Goal: Information Seeking & Learning: Learn about a topic

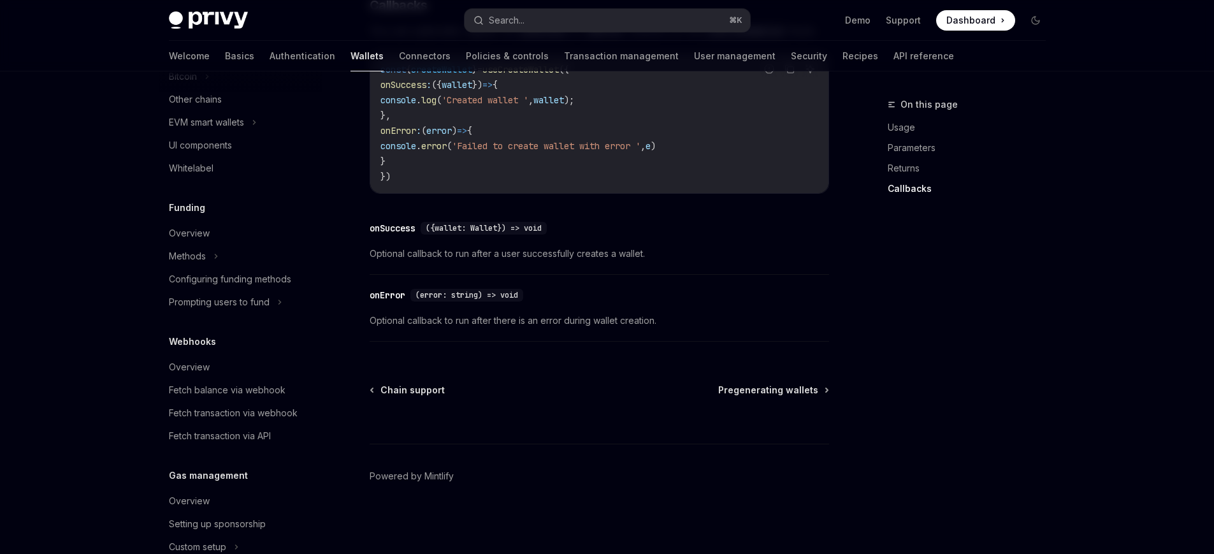
scroll to position [587, 0]
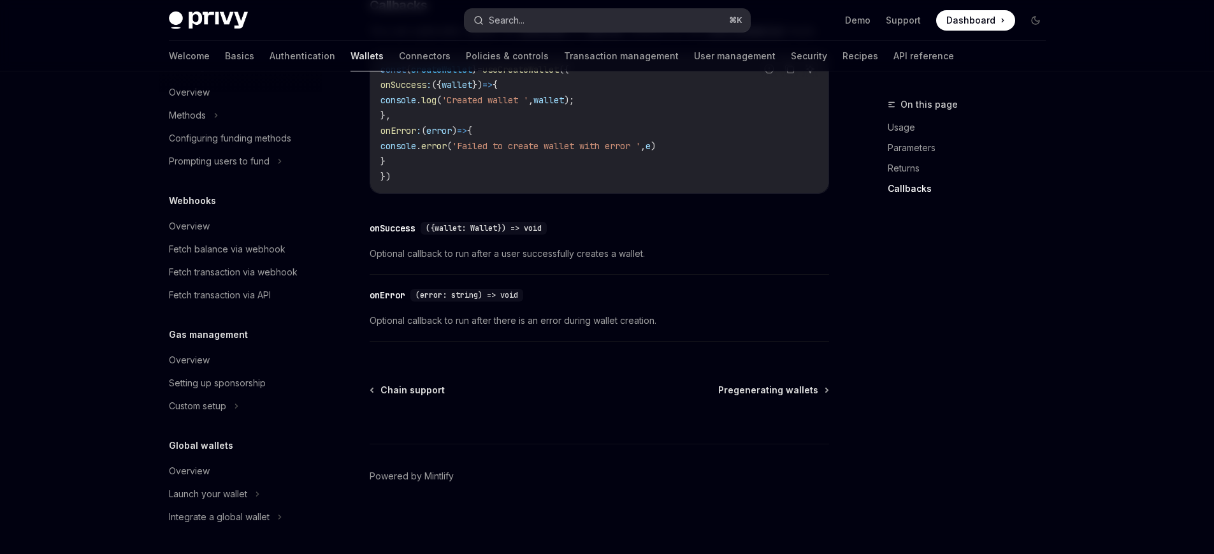
click at [549, 17] on button "Search... ⌘ K" at bounding box center [608, 20] width 286 height 23
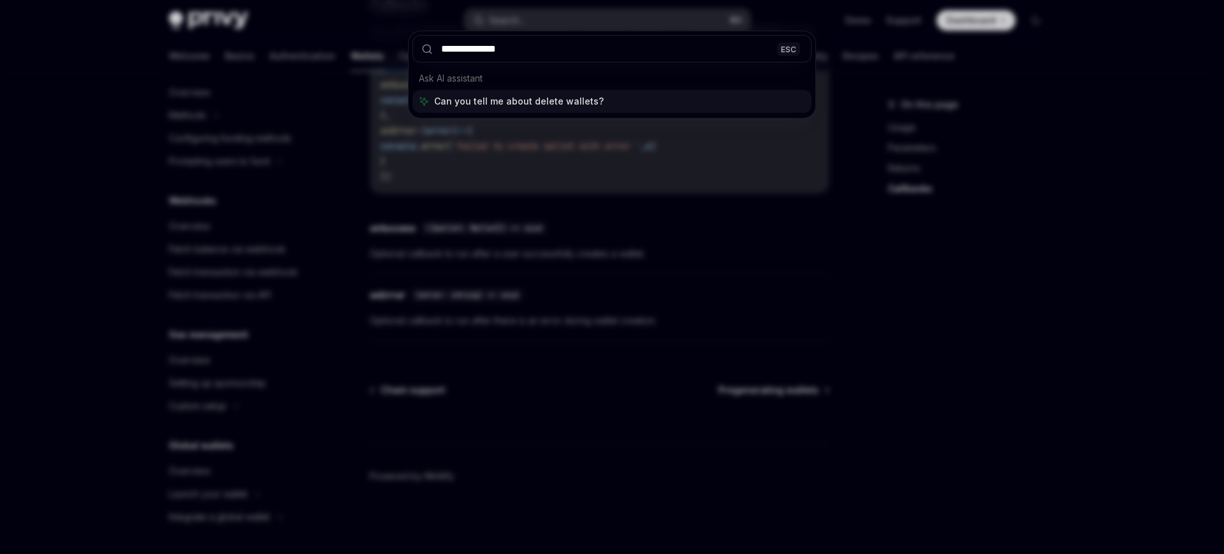
type input "**********"
type textarea "*"
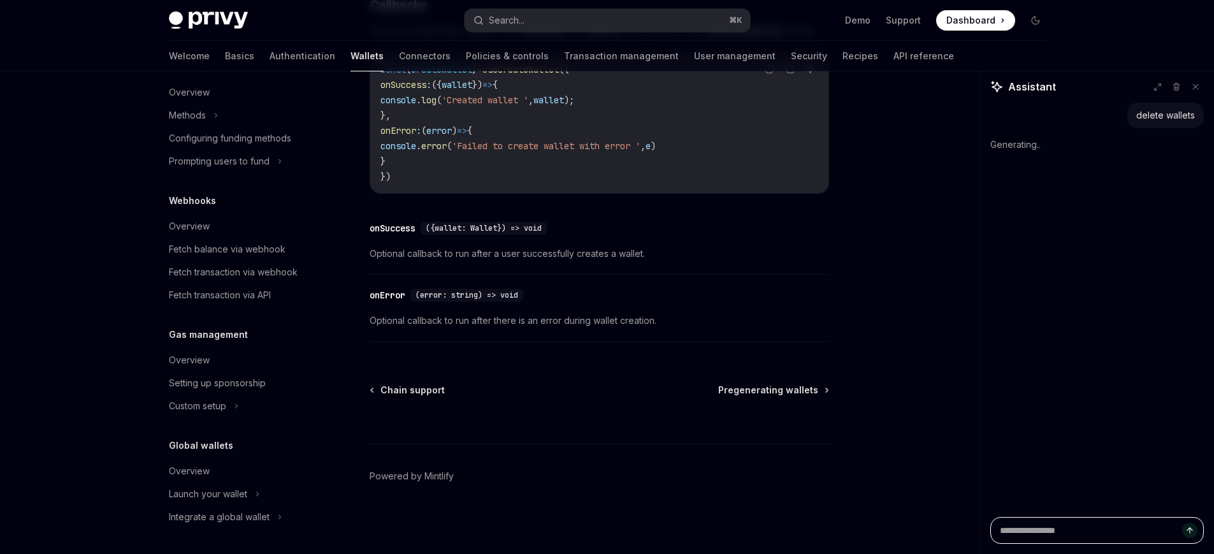
click at [1095, 523] on textarea at bounding box center [1098, 530] width 214 height 27
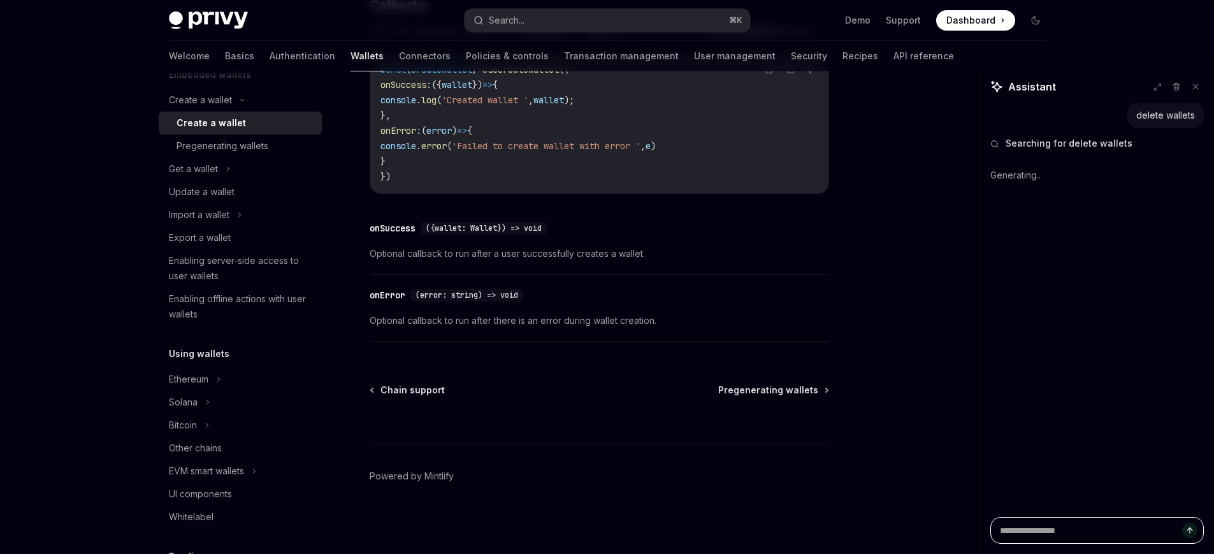
scroll to position [0, 0]
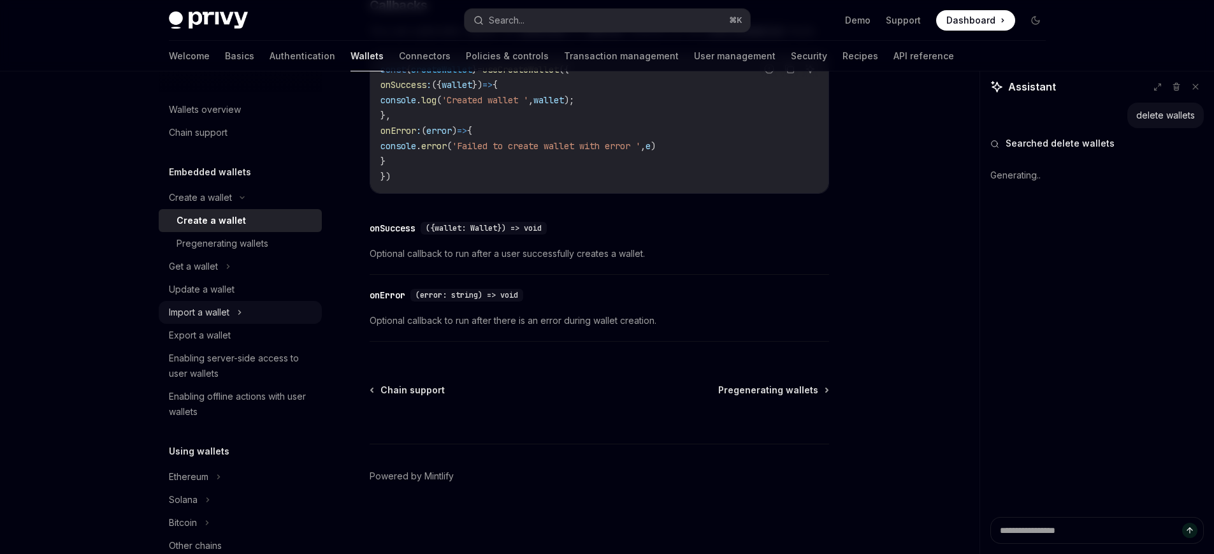
click at [222, 315] on div "Import a wallet" at bounding box center [199, 312] width 61 height 15
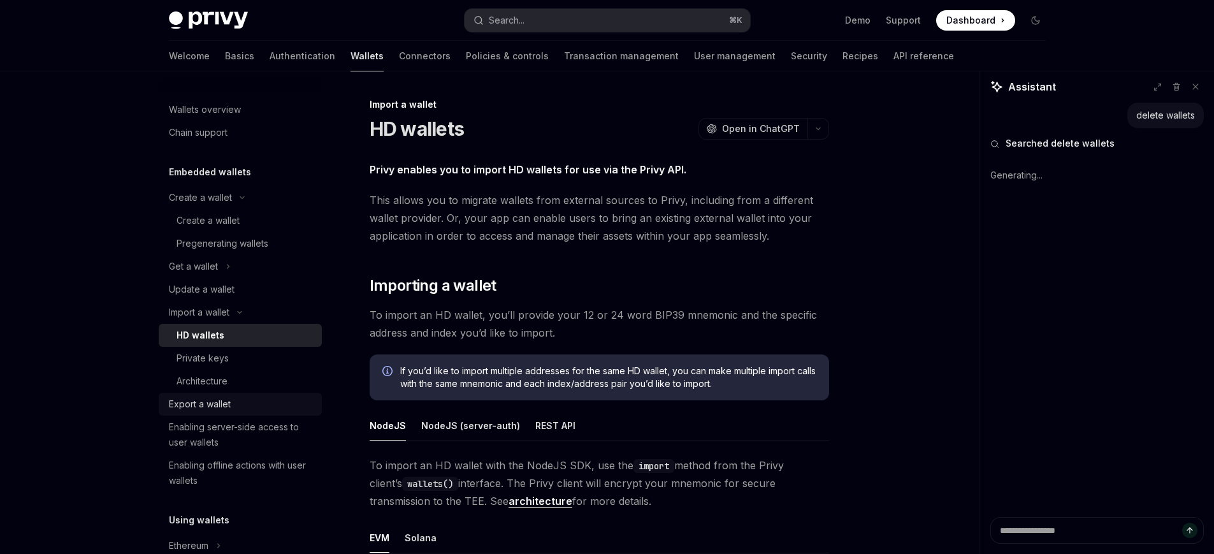
click at [225, 393] on link "Export a wallet" at bounding box center [240, 404] width 163 height 23
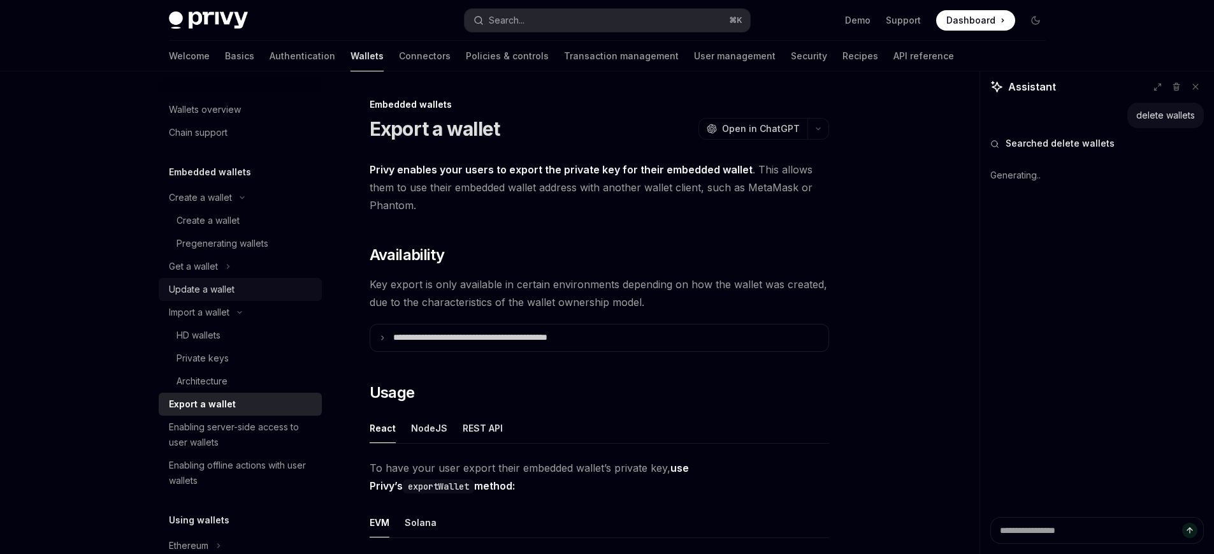
click at [233, 296] on div "Update a wallet" at bounding box center [202, 289] width 66 height 15
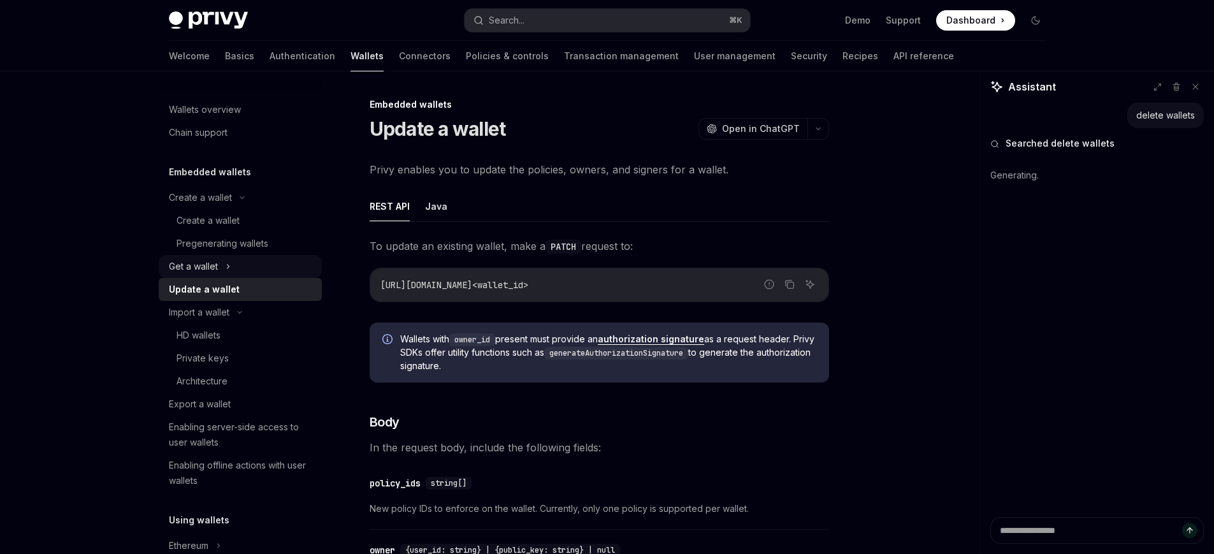
click at [228, 275] on div "Get a wallet" at bounding box center [240, 266] width 163 height 23
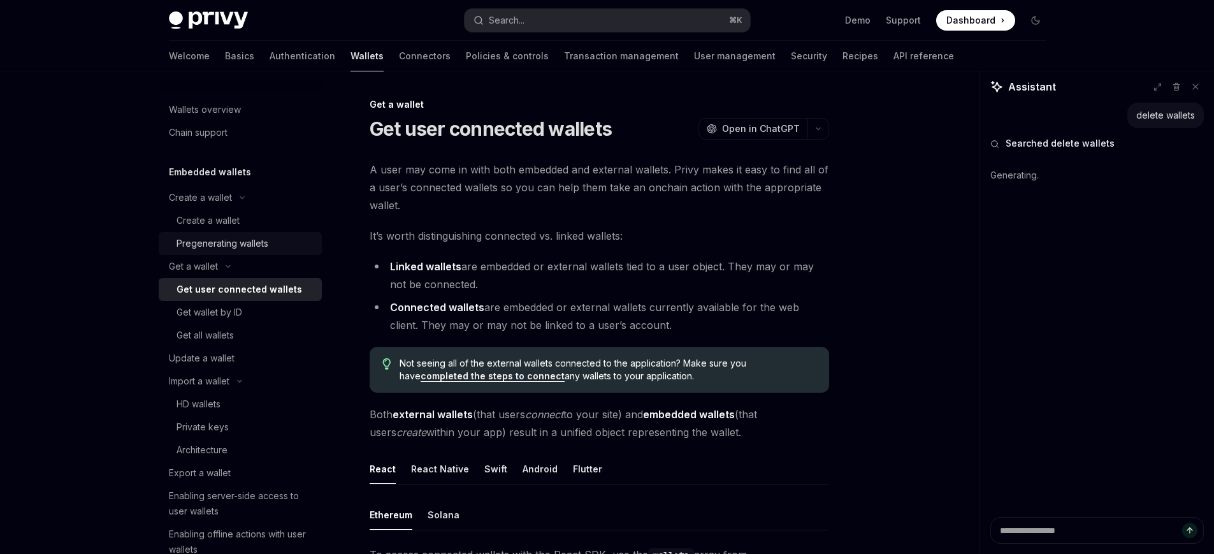
click at [220, 237] on div "Pregenerating wallets" at bounding box center [223, 243] width 92 height 15
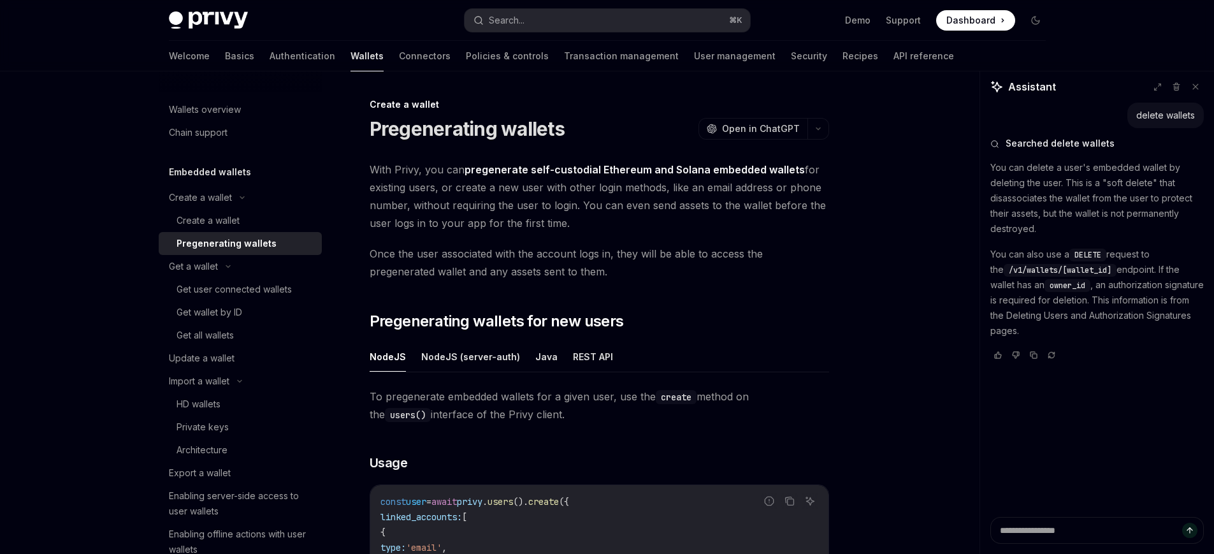
click at [1196, 256] on p "You can also use a DELETE request to the /v1/wallets/[wallet_id] endpoint. If t…" at bounding box center [1098, 293] width 214 height 92
drag, startPoint x: 1093, startPoint y: 186, endPoint x: 1173, endPoint y: 194, distance: 80.0
click at [1163, 193] on p "You can delete a user's embedded wallet by deleting the user. This is a "soft d…" at bounding box center [1098, 198] width 214 height 76
drag, startPoint x: 1050, startPoint y: 212, endPoint x: 1198, endPoint y: 214, distance: 148.5
click at [1188, 213] on p "You can delete a user's embedded wallet by deleting the user. This is a "soft d…" at bounding box center [1098, 198] width 214 height 76
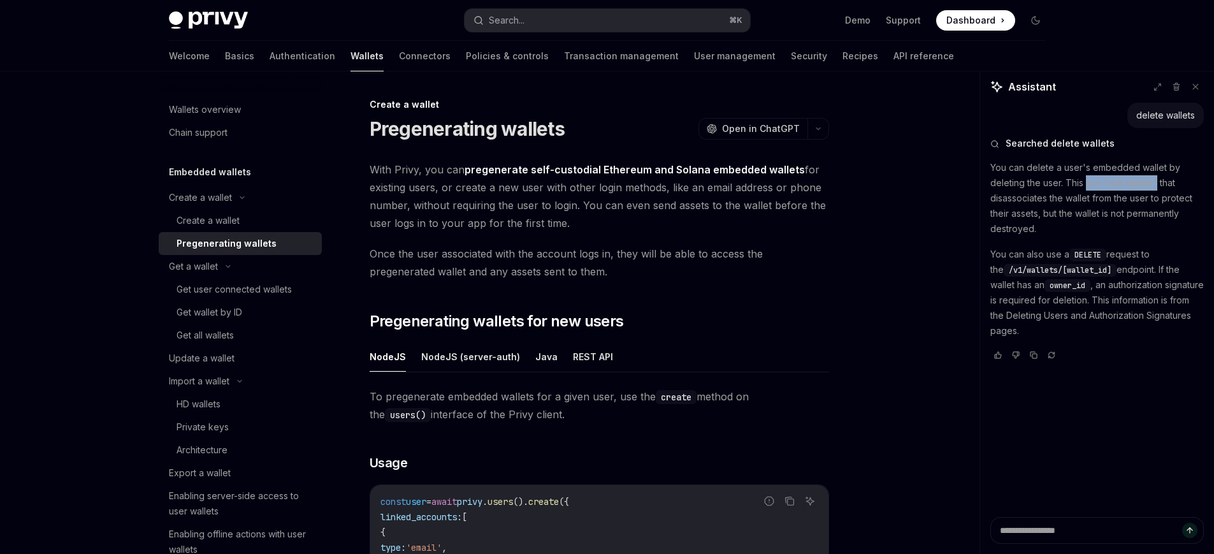
drag, startPoint x: 1105, startPoint y: 186, endPoint x: 1162, endPoint y: 189, distance: 57.5
click at [1155, 189] on p "You can delete a user's embedded wallet by deleting the user. This is a "soft d…" at bounding box center [1098, 198] width 214 height 76
click at [1187, 199] on p "You can delete a user's embedded wallet by deleting the user. This is a "soft d…" at bounding box center [1098, 198] width 214 height 76
click at [1180, 215] on p "You can delete a user's embedded wallet by deleting the user. This is a "soft d…" at bounding box center [1098, 198] width 214 height 76
drag, startPoint x: 1042, startPoint y: 252, endPoint x: 1132, endPoint y: 256, distance: 90.6
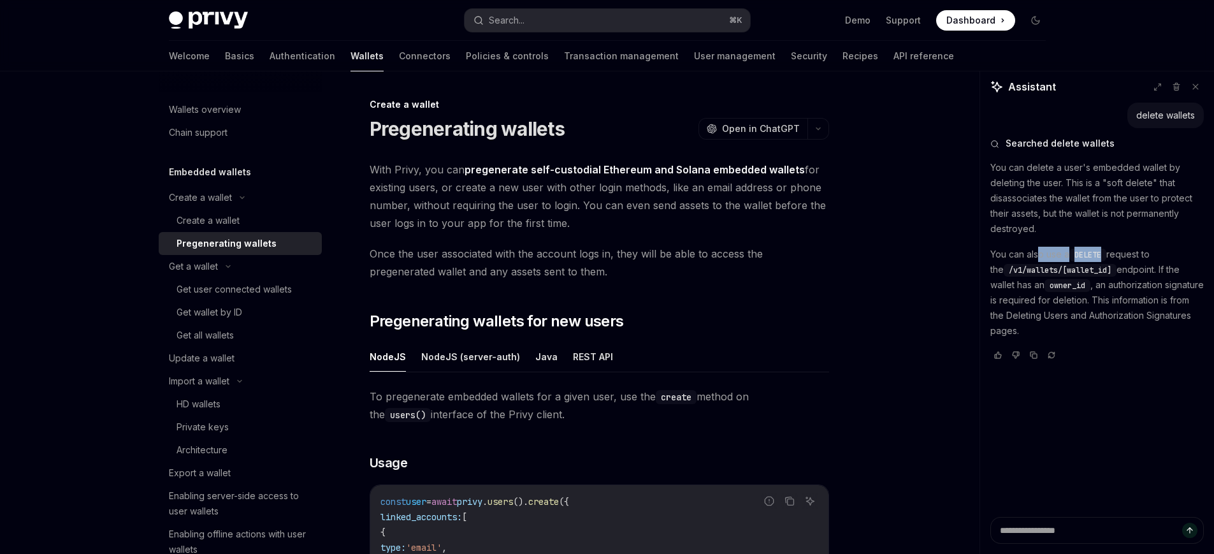
click at [1124, 255] on p "You can also use a DELETE request to the /v1/wallets/[wallet_id] endpoint. If t…" at bounding box center [1098, 293] width 214 height 92
click at [1127, 269] on p "You can also use a DELETE request to the /v1/wallets/[wallet_id] endpoint. If t…" at bounding box center [1098, 293] width 214 height 92
drag, startPoint x: 1000, startPoint y: 285, endPoint x: 1090, endPoint y: 286, distance: 89.9
click at [1063, 285] on p "You can also use a DELETE request to the /v1/wallets/[wallet_id] endpoint. If t…" at bounding box center [1098, 293] width 214 height 92
drag, startPoint x: 1045, startPoint y: 303, endPoint x: 1179, endPoint y: 305, distance: 133.2
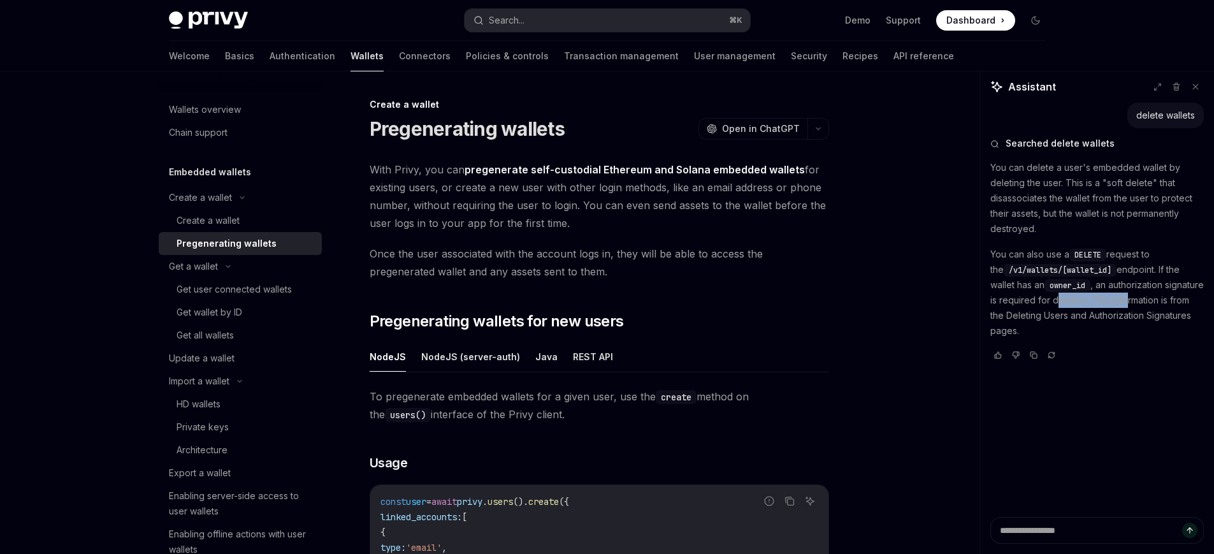
click at [1151, 305] on p "You can also use a DELETE request to the /v1/wallets/[wallet_id] endpoint. If t…" at bounding box center [1098, 293] width 214 height 92
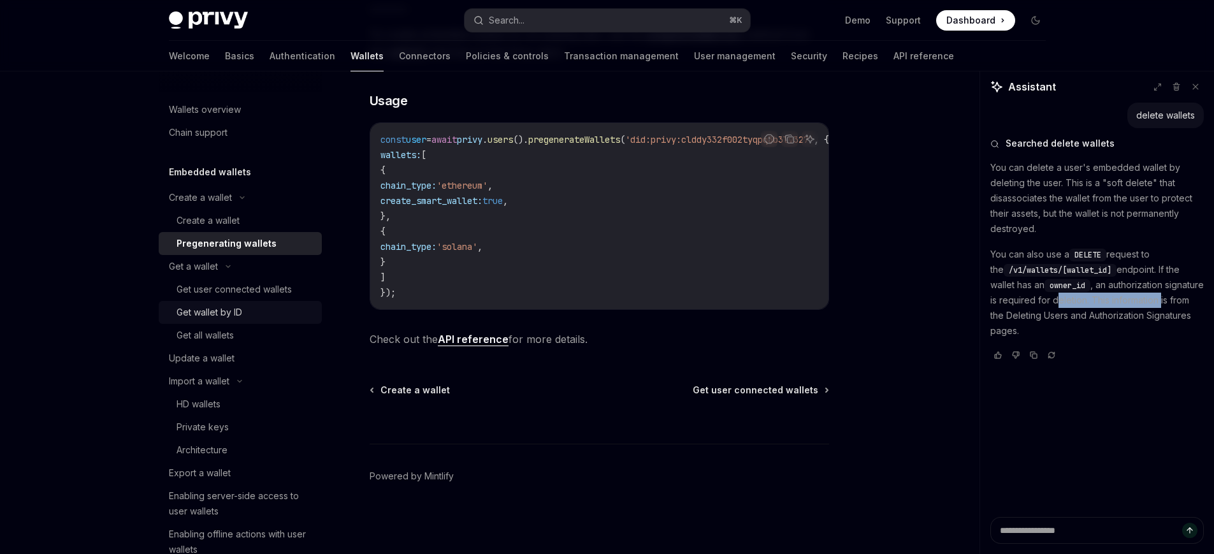
scroll to position [544, 0]
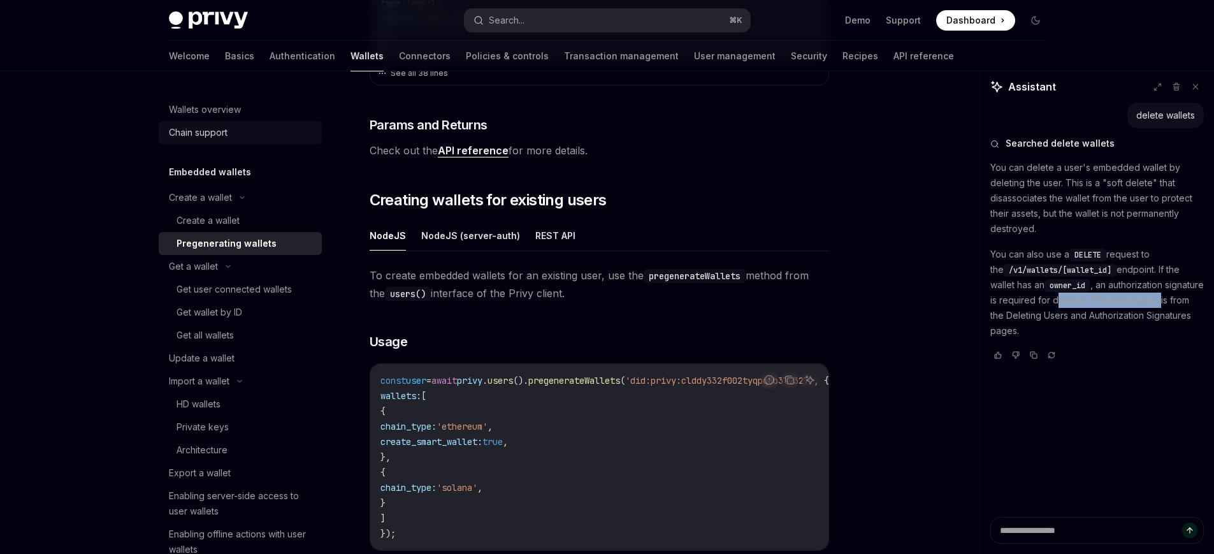
click at [240, 139] on div "Chain support" at bounding box center [241, 132] width 145 height 15
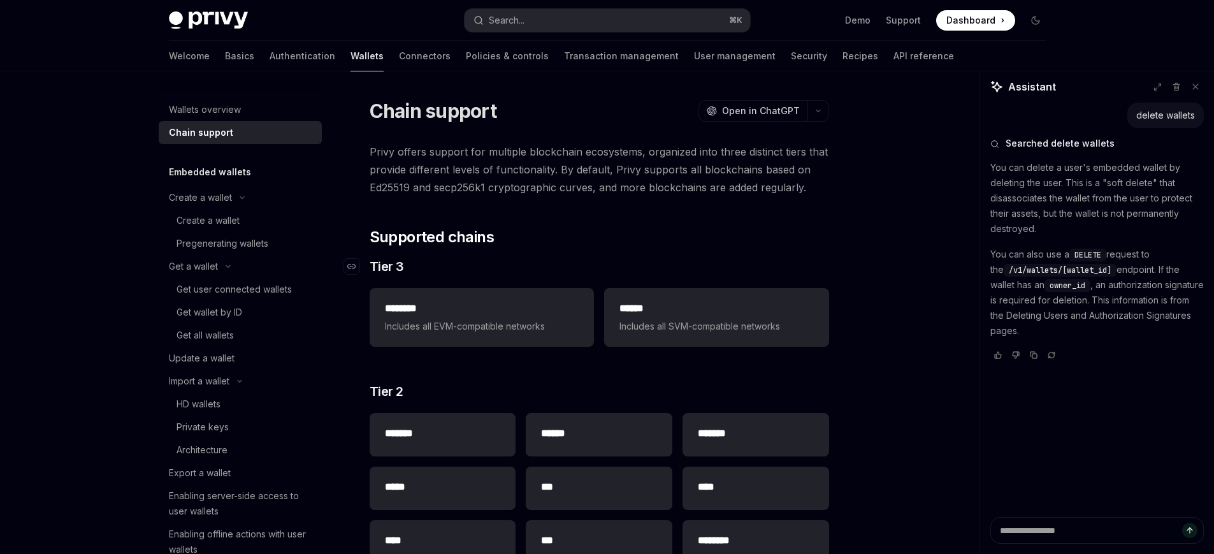
scroll to position [18, 0]
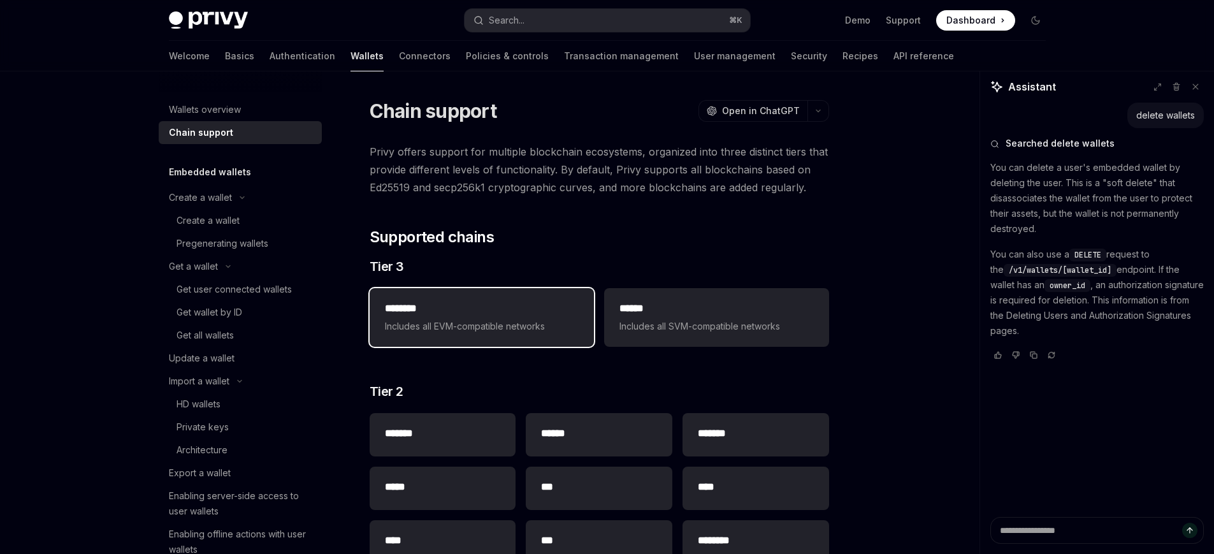
click at [469, 314] on h2 "********" at bounding box center [482, 308] width 194 height 15
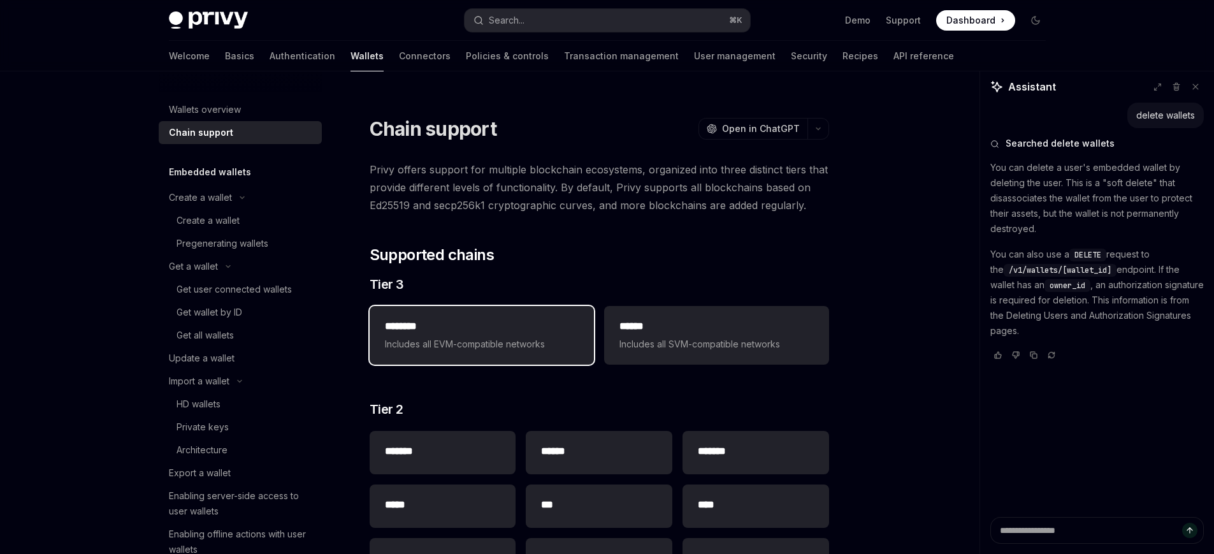
click at [428, 328] on h2 "********" at bounding box center [482, 326] width 194 height 15
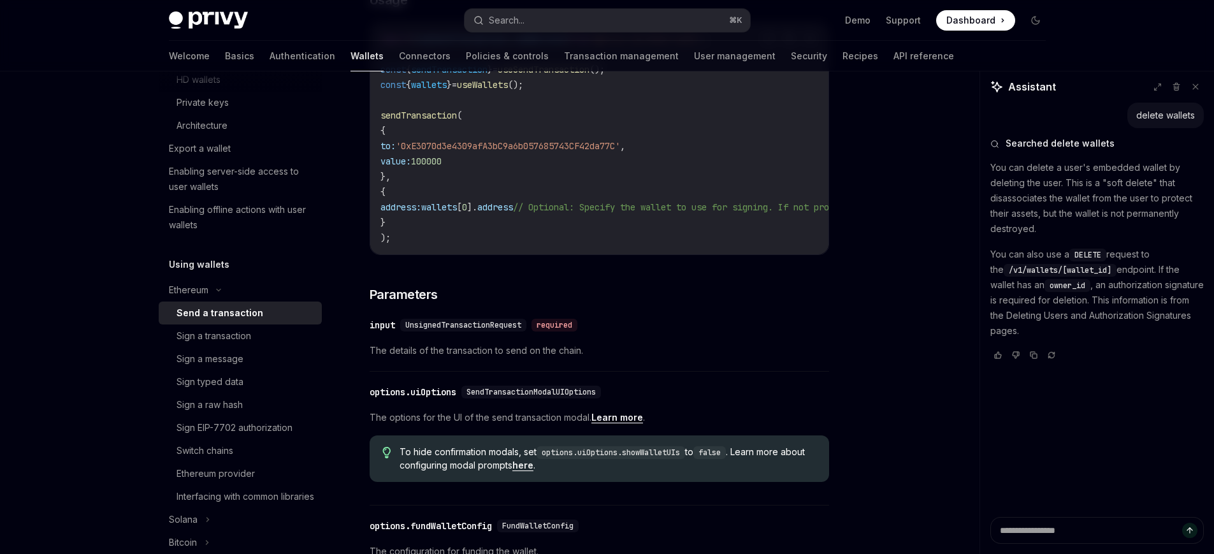
scroll to position [147, 0]
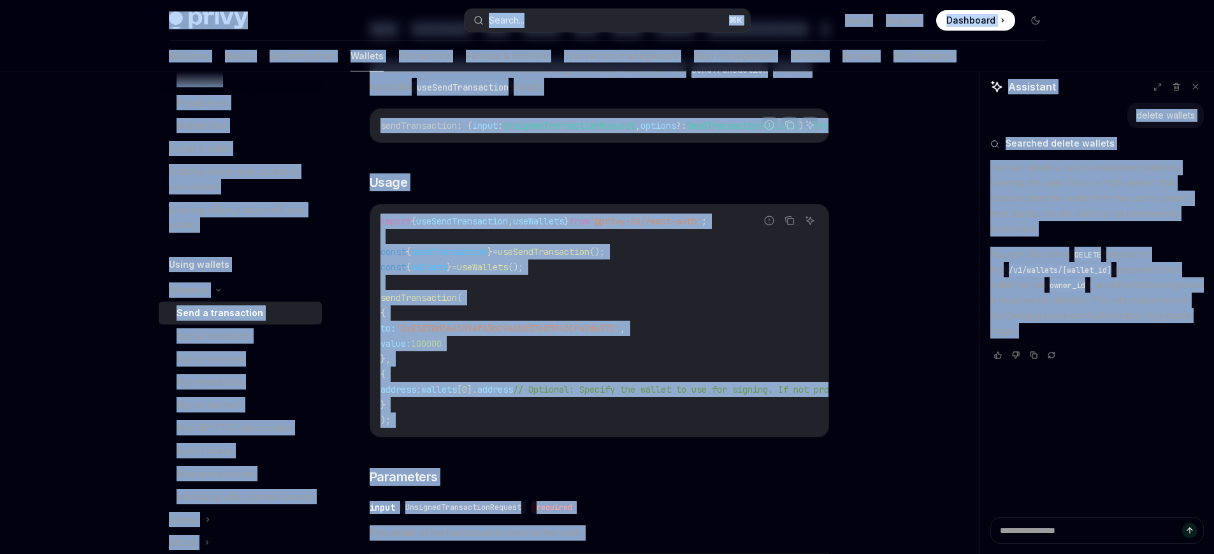
copy div "Lorem Ipsu dolo sita Consec... ⌘ A Elit Seddoei Temporinc Utlaboree Dolore... M…"
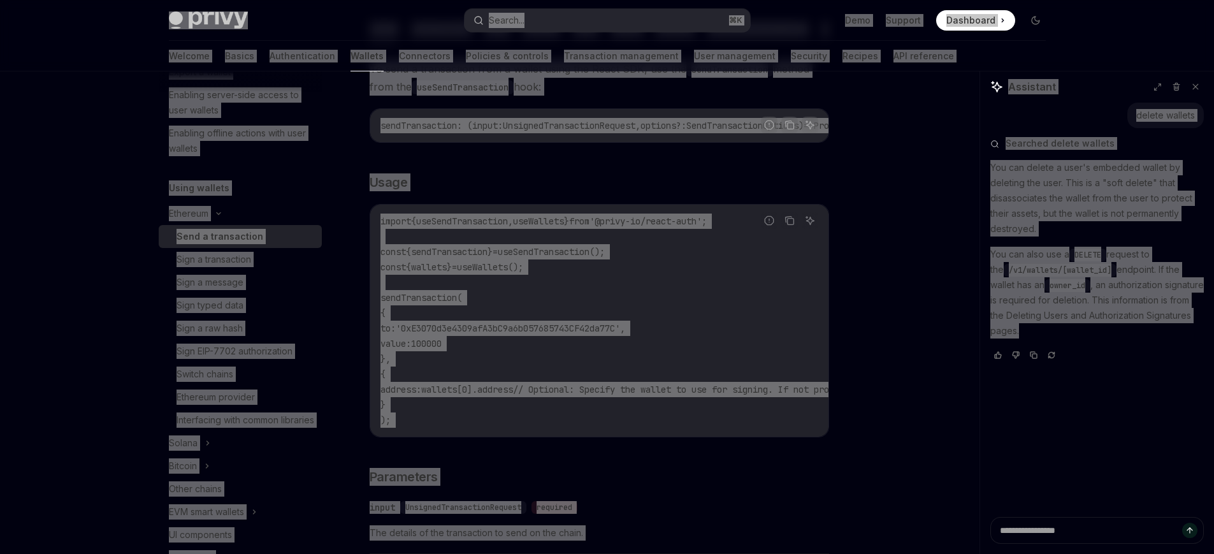
scroll to position [947, 0]
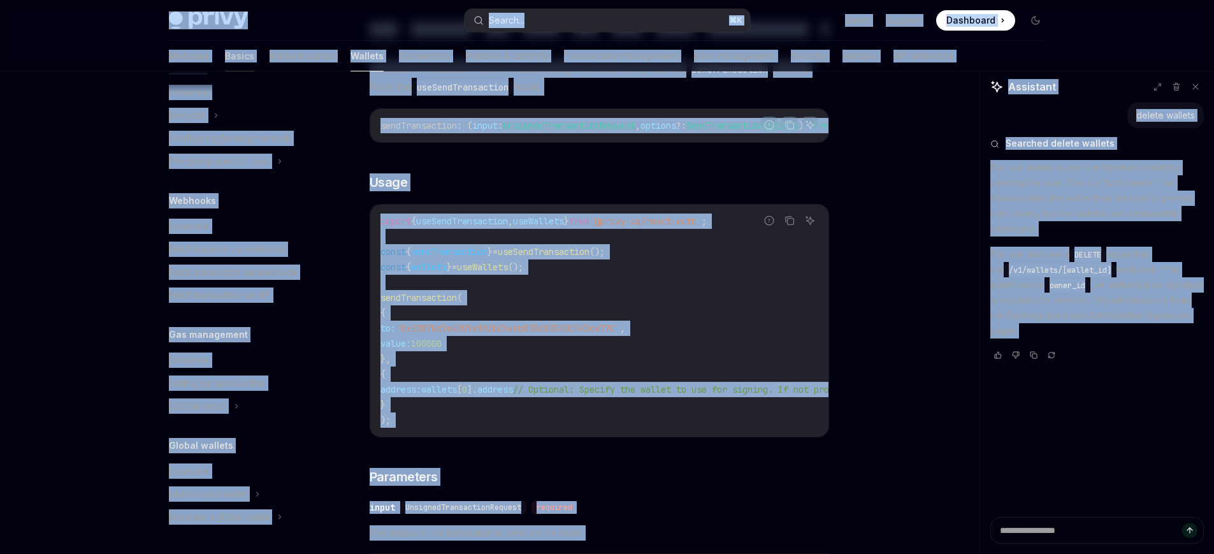
click at [225, 49] on link "Basics" at bounding box center [239, 56] width 29 height 31
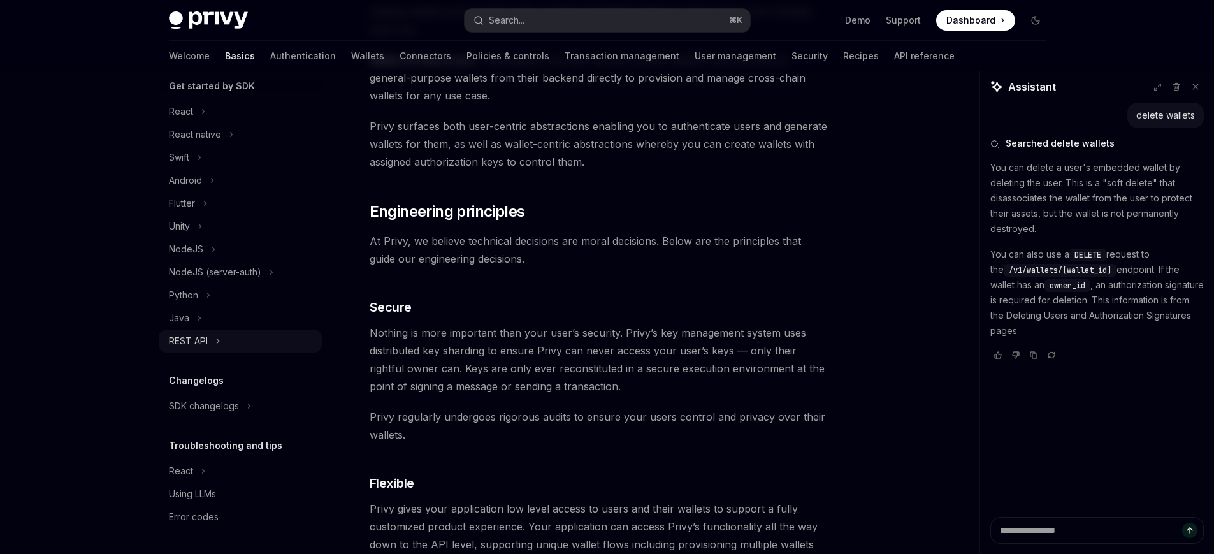
scroll to position [339, 0]
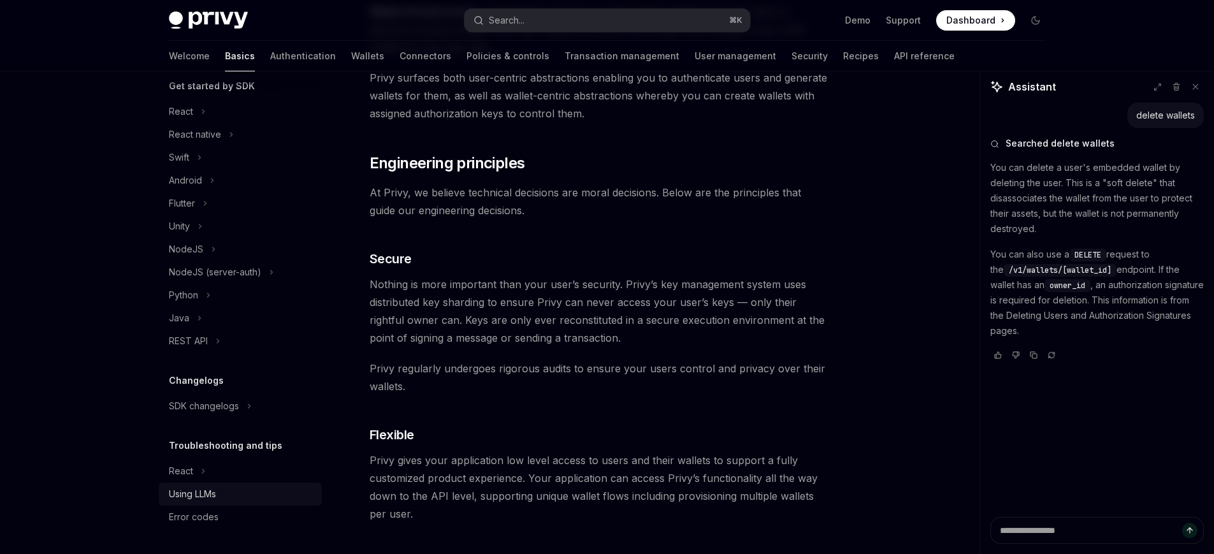
click at [229, 490] on div "Using LLMs" at bounding box center [241, 493] width 145 height 15
type textarea "*"
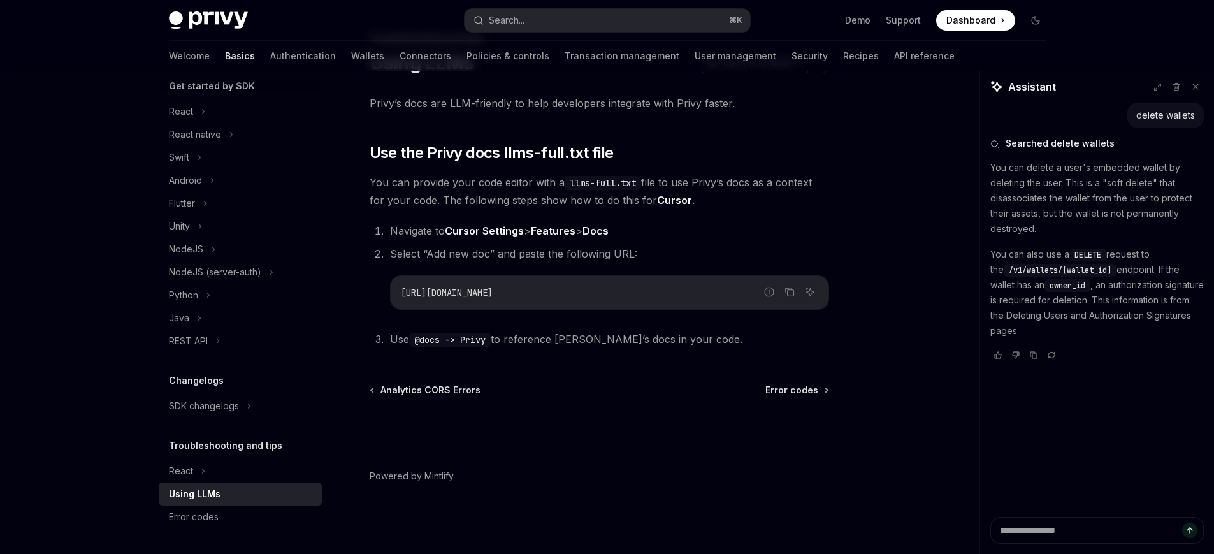
scroll to position [66, 0]
click at [787, 295] on icon "Copy the contents from the code block" at bounding box center [790, 293] width 6 height 6
